Goal: Communication & Community: Share content

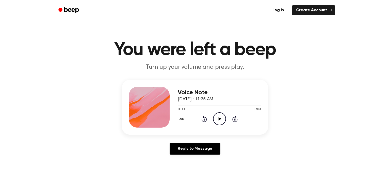
click at [219, 116] on icon "Play Audio" at bounding box center [219, 118] width 13 height 13
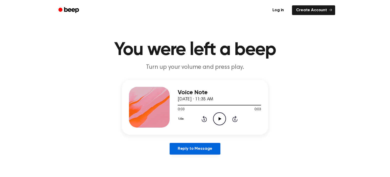
click at [201, 148] on link "Reply to Message" at bounding box center [195, 149] width 51 height 12
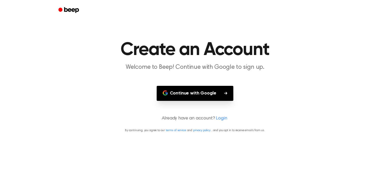
click at [194, 93] on button "Continue with Google" at bounding box center [195, 93] width 77 height 15
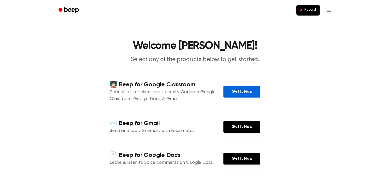
click at [242, 95] on link "Get It Now" at bounding box center [242, 92] width 37 height 12
click at [301, 13] on button "Record" at bounding box center [309, 10] width 24 height 11
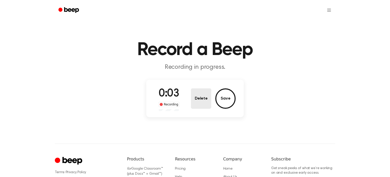
click at [200, 105] on button "Delete" at bounding box center [201, 98] width 20 height 20
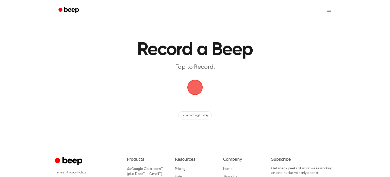
click at [195, 92] on span "button" at bounding box center [195, 87] width 20 height 20
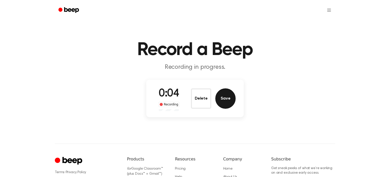
click at [230, 104] on button "Save" at bounding box center [225, 98] width 20 height 20
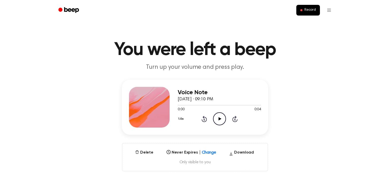
click at [221, 117] on icon "Play Audio" at bounding box center [219, 118] width 13 height 13
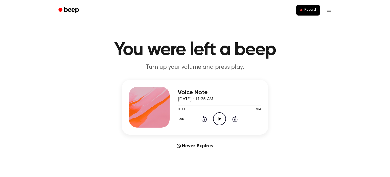
click at [217, 121] on icon "Play Audio" at bounding box center [219, 118] width 13 height 13
click at [300, 11] on button "Record" at bounding box center [309, 10] width 24 height 11
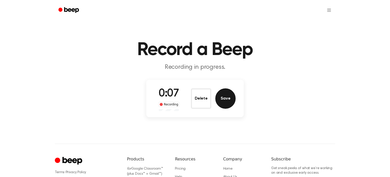
click at [224, 95] on button "Save" at bounding box center [225, 98] width 20 height 20
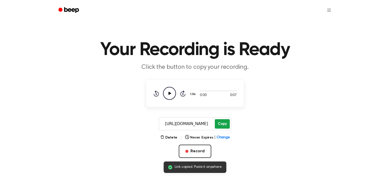
click at [228, 124] on button "Copy" at bounding box center [222, 123] width 15 height 9
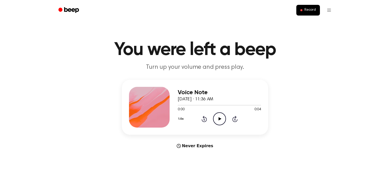
click at [218, 123] on icon "Play Audio" at bounding box center [219, 118] width 13 height 13
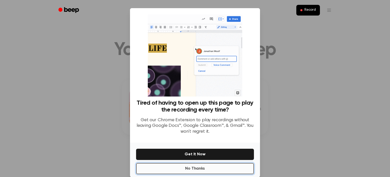
click at [207, 173] on button "No Thanks" at bounding box center [195, 168] width 118 height 11
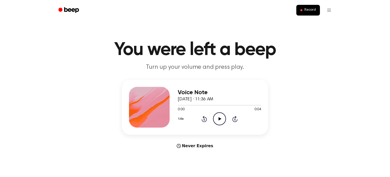
click at [223, 119] on icon "Play Audio" at bounding box center [219, 118] width 13 height 13
click at [306, 12] on button "Record" at bounding box center [309, 10] width 24 height 11
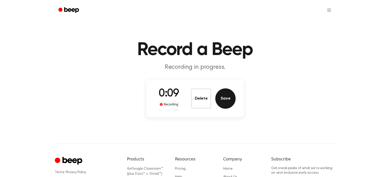
click at [225, 99] on button "Save" at bounding box center [225, 98] width 20 height 20
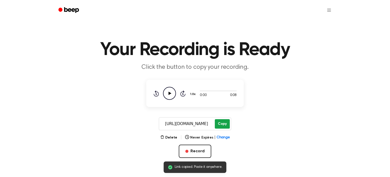
click at [226, 120] on button "Copy" at bounding box center [222, 123] width 15 height 9
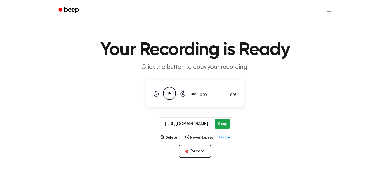
click at [226, 121] on button "Copy" at bounding box center [222, 123] width 15 height 9
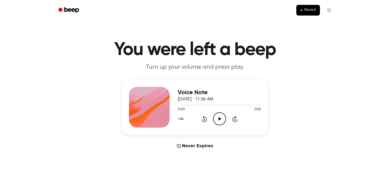
click at [221, 124] on icon "Play Audio" at bounding box center [219, 118] width 13 height 13
click at [220, 122] on icon "Play Audio" at bounding box center [219, 118] width 13 height 13
click at [225, 117] on circle at bounding box center [219, 118] width 12 height 12
click at [221, 119] on icon "Play Audio" at bounding box center [219, 118] width 13 height 13
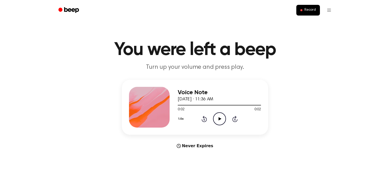
click at [221, 119] on icon "Play Audio" at bounding box center [219, 118] width 13 height 13
click at [309, 12] on span "Record" at bounding box center [310, 10] width 11 height 5
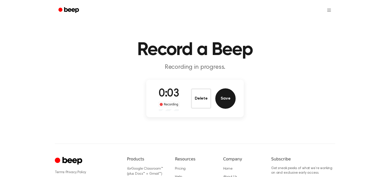
click at [232, 100] on button "Save" at bounding box center [225, 98] width 20 height 20
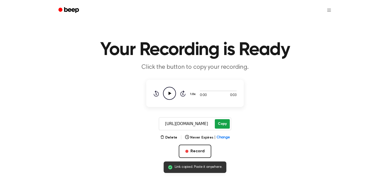
click at [225, 120] on button "Copy" at bounding box center [222, 123] width 15 height 9
